Goal: Information Seeking & Learning: Learn about a topic

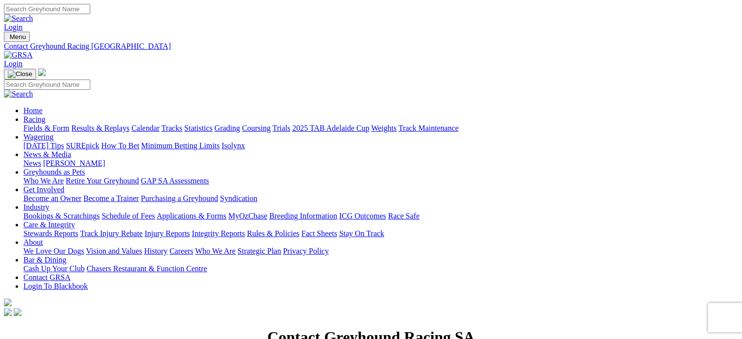
click at [300, 229] on link "Rules & Policies" at bounding box center [273, 233] width 53 height 8
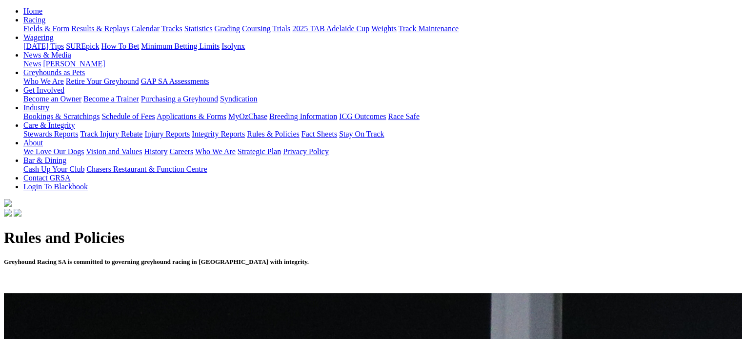
scroll to position [195, 0]
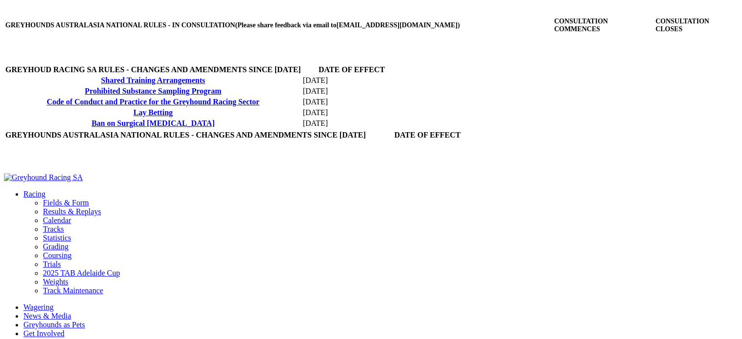
scroll to position [390, 0]
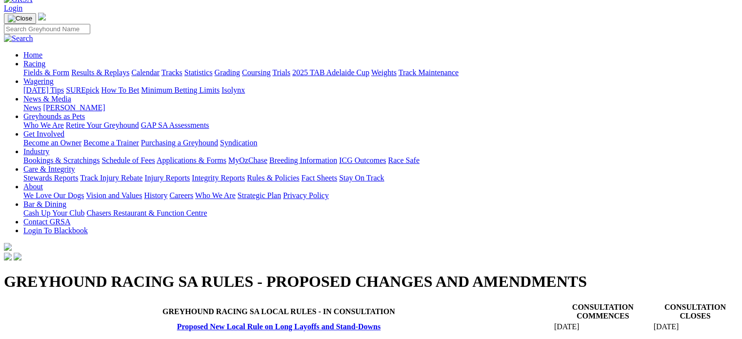
scroll to position [0, 0]
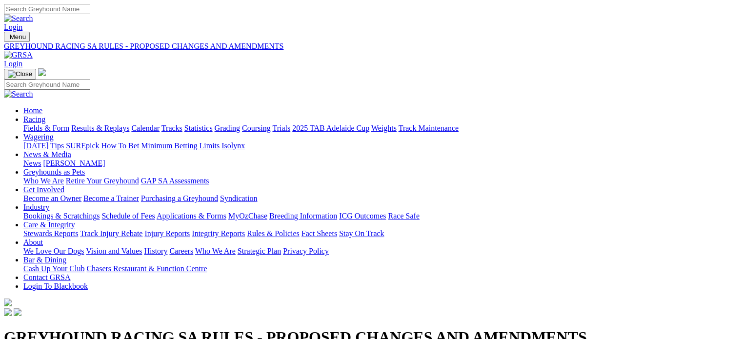
click at [300, 229] on link "Rules & Policies" at bounding box center [273, 233] width 53 height 8
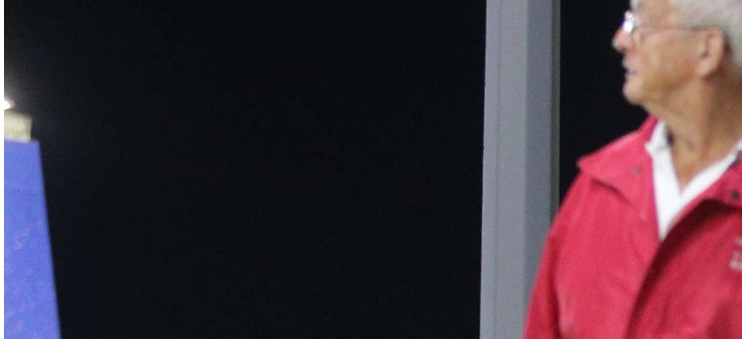
scroll to position [634, 0]
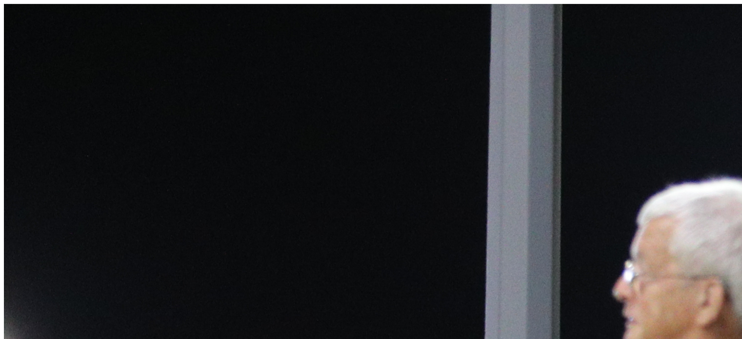
scroll to position [390, 0]
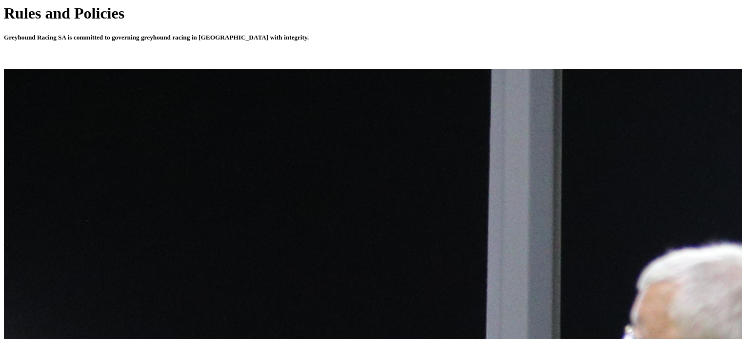
scroll to position [342, 0]
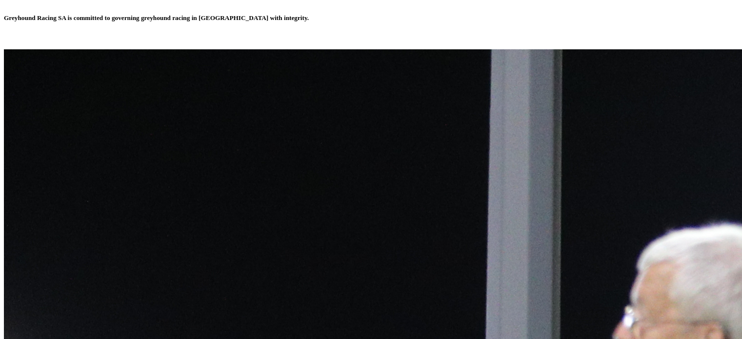
scroll to position [581, 0]
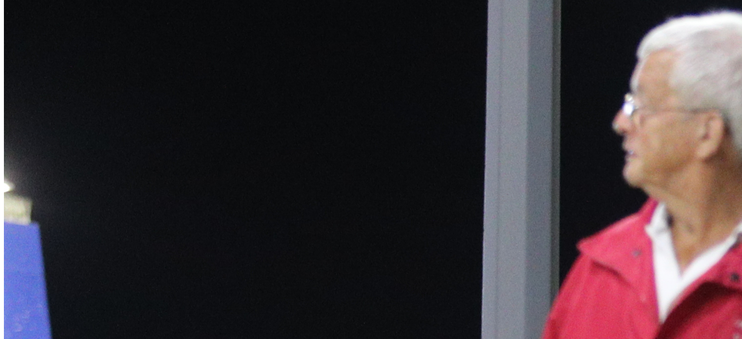
scroll to position [585, 0]
